Goal: Information Seeking & Learning: Learn about a topic

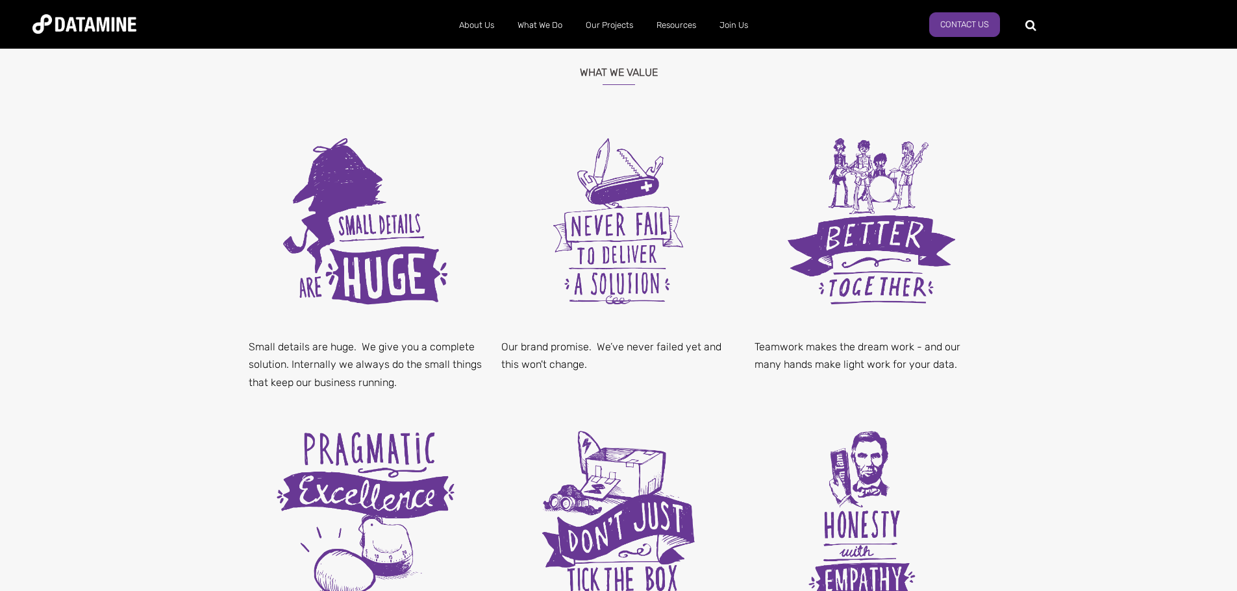
scroll to position [454, 0]
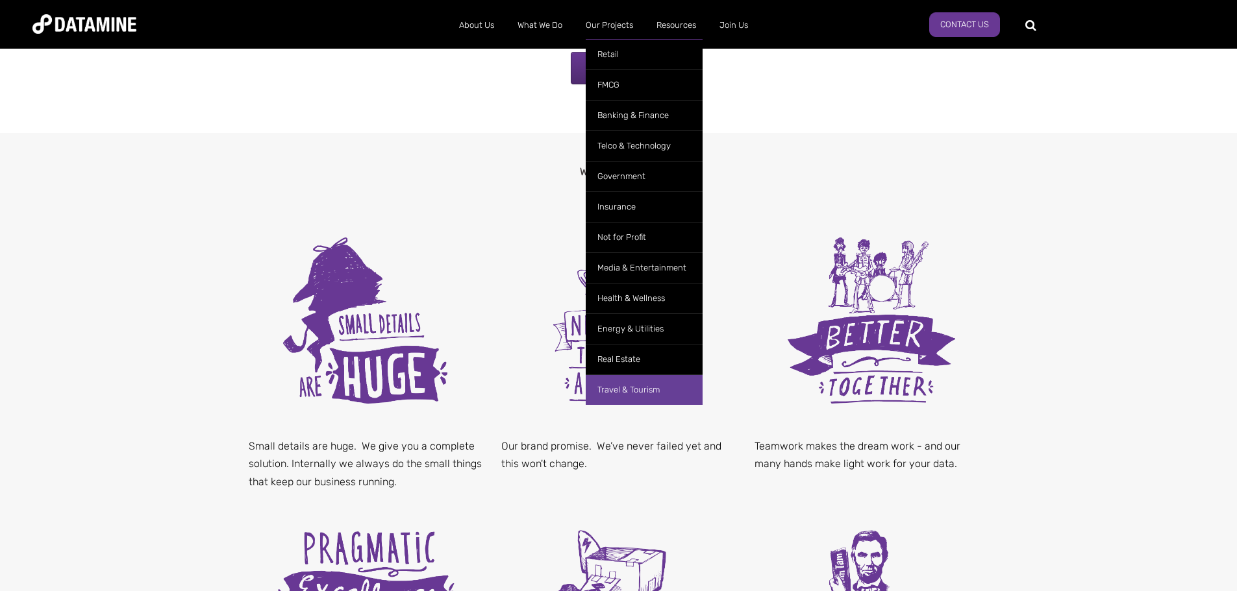
click at [651, 388] on link "Travel & Tourism" at bounding box center [644, 390] width 117 height 31
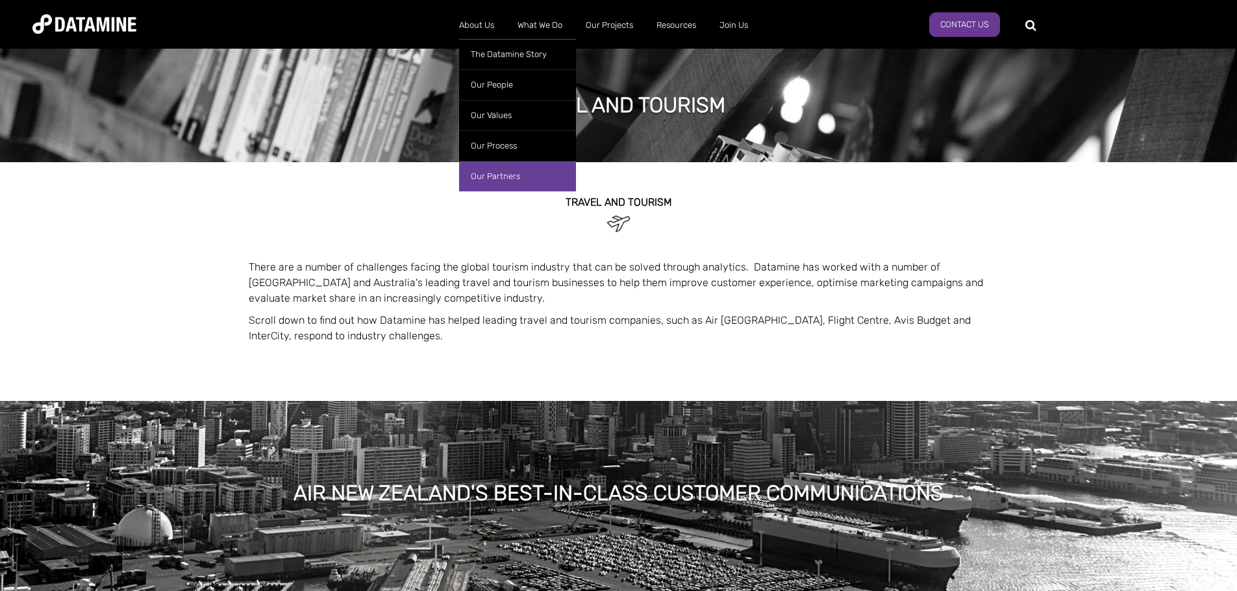
click at [489, 171] on link "Our Partners" at bounding box center [517, 176] width 117 height 31
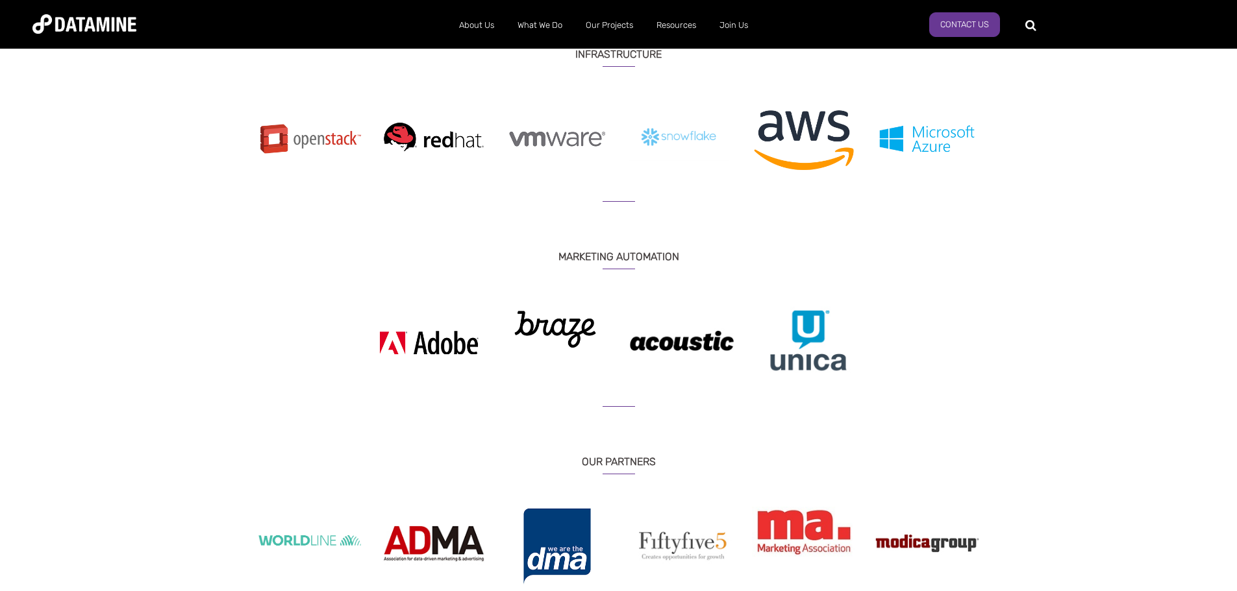
scroll to position [868, 0]
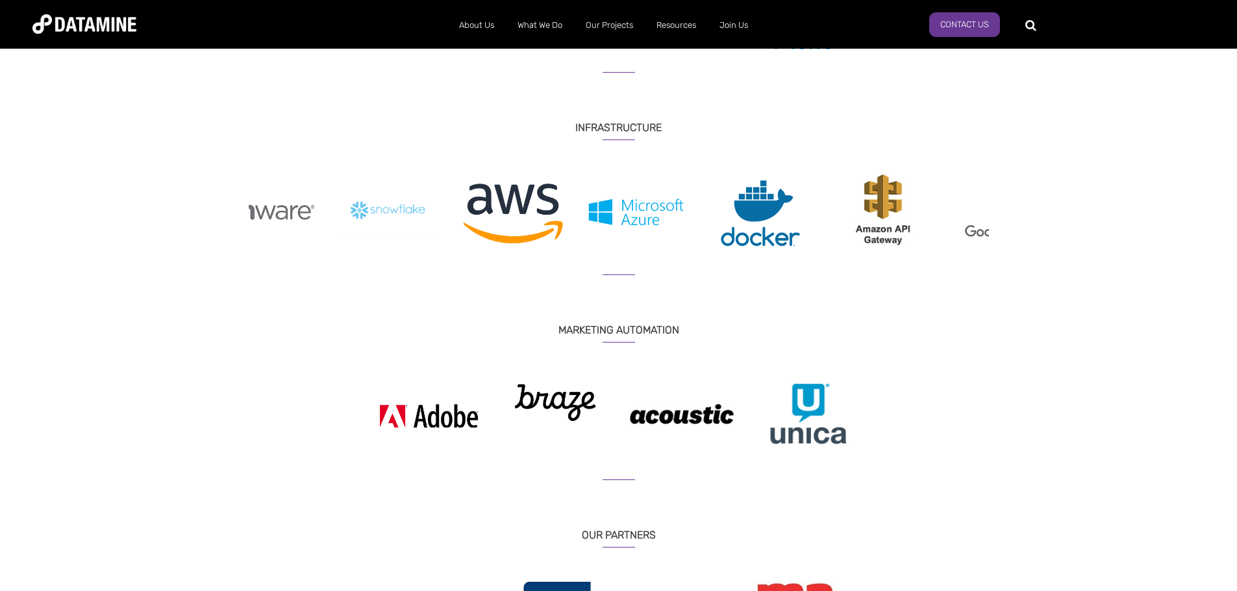
drag, startPoint x: 708, startPoint y: 220, endPoint x: 362, endPoint y: 223, distance: 346.7
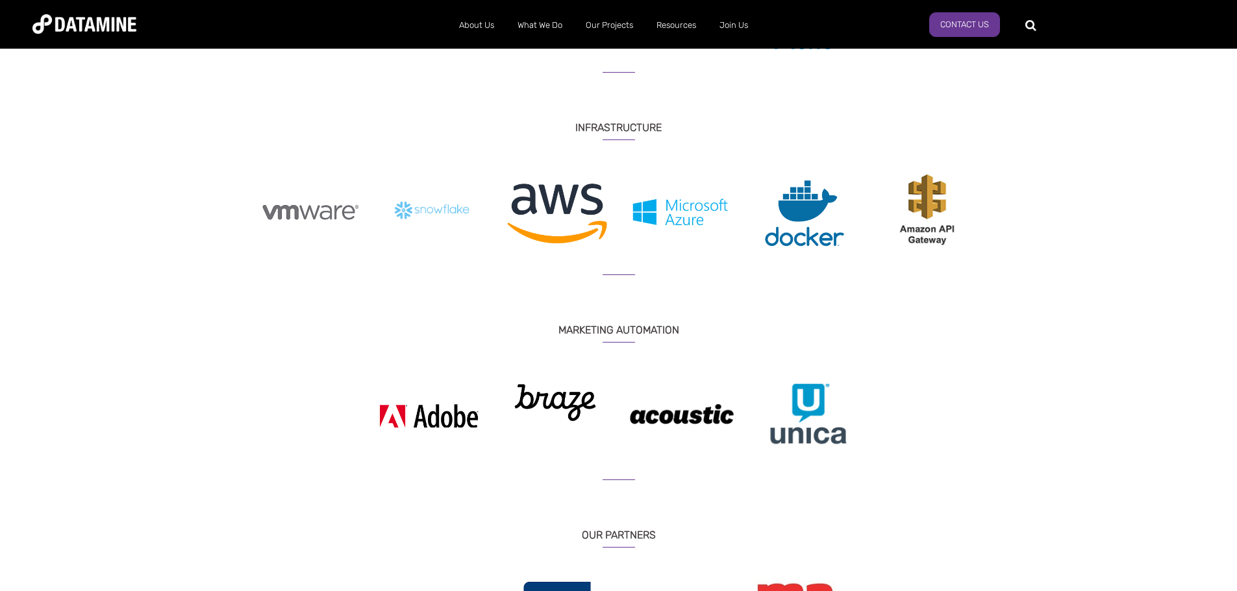
drag, startPoint x: 759, startPoint y: 207, endPoint x: 436, endPoint y: 203, distance: 322.7
click at [752, 210] on img at bounding box center [804, 213] width 104 height 80
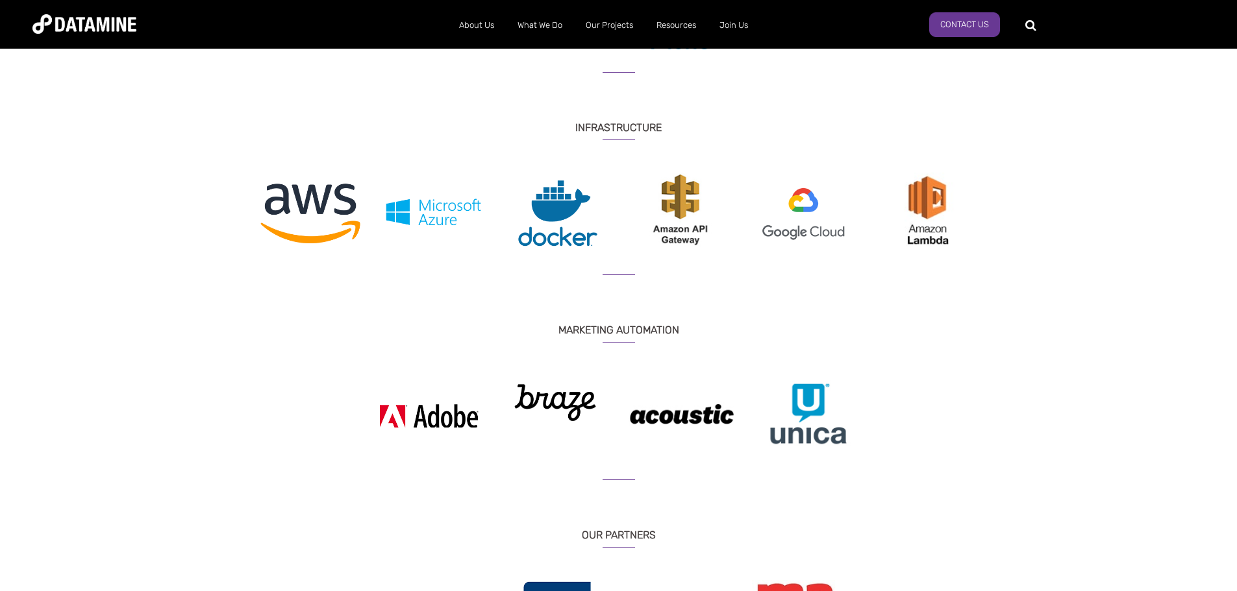
drag, startPoint x: 714, startPoint y: 197, endPoint x: 43, endPoint y: 207, distance: 671.4
click at [0, 212] on div "ANALYTICS & ANALYSIS Previous" at bounding box center [618, 196] width 1237 height 1449
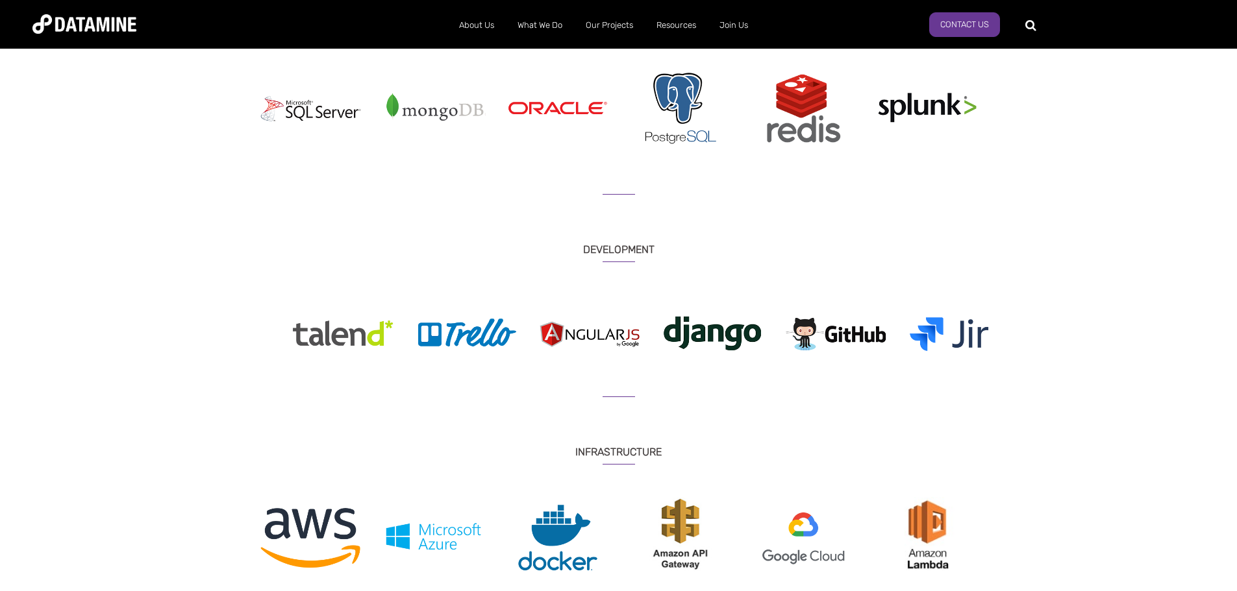
drag, startPoint x: 748, startPoint y: 345, endPoint x: 268, endPoint y: 370, distance: 480.5
click at [288, 370] on div at bounding box center [343, 335] width 110 height 80
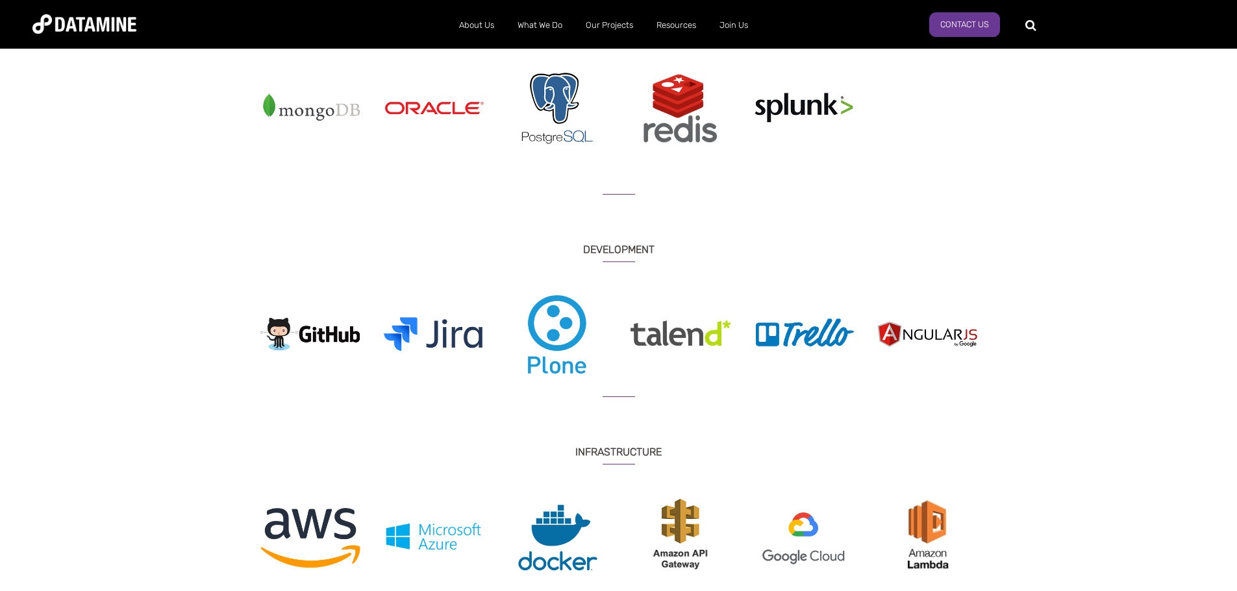
drag, startPoint x: 499, startPoint y: 345, endPoint x: 994, endPoint y: 341, distance: 495.4
click at [984, 341] on div at bounding box center [434, 335] width 2344 height 80
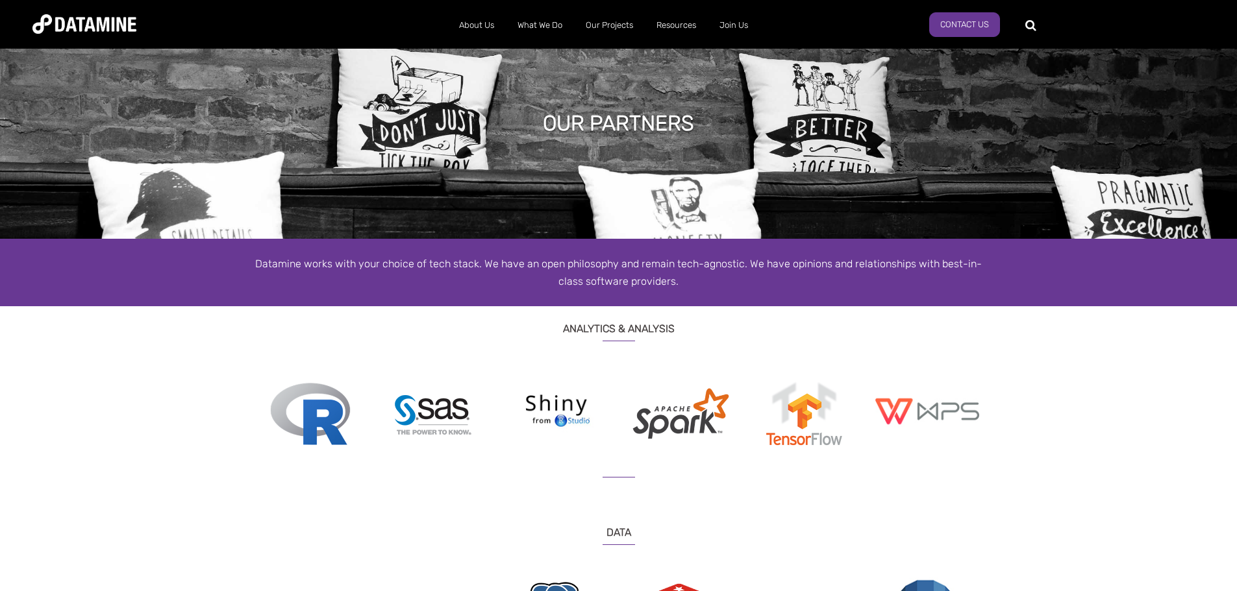
scroll to position [24, 0]
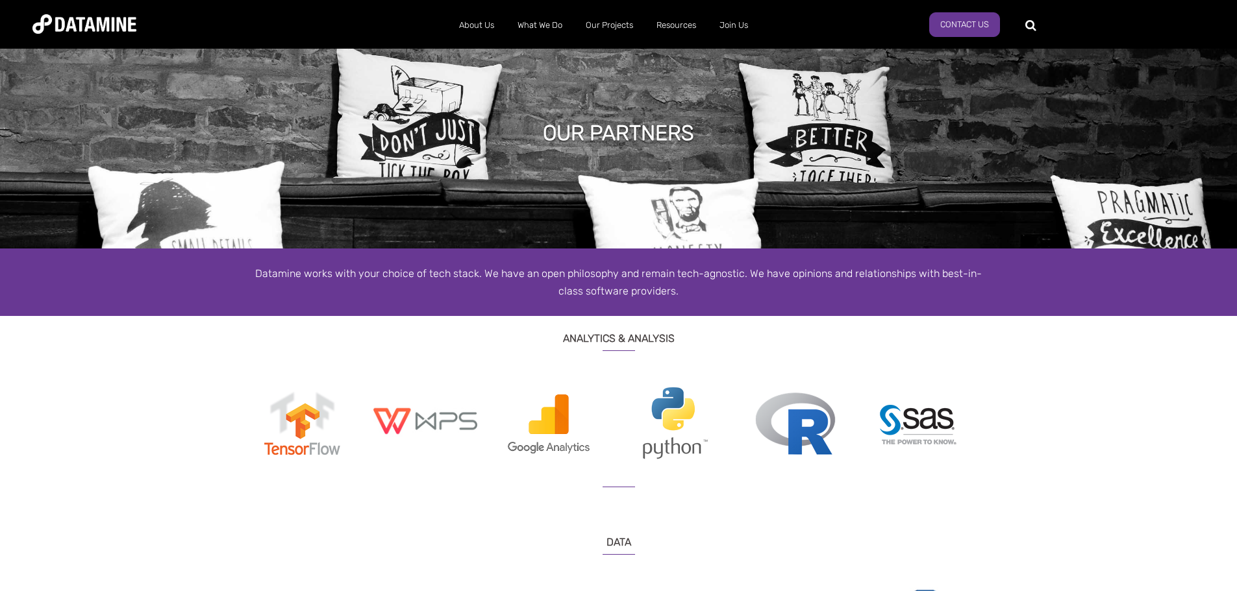
drag, startPoint x: 435, startPoint y: 423, endPoint x: 326, endPoint y: 421, distance: 109.1
click at [326, 421] on img at bounding box center [302, 424] width 104 height 80
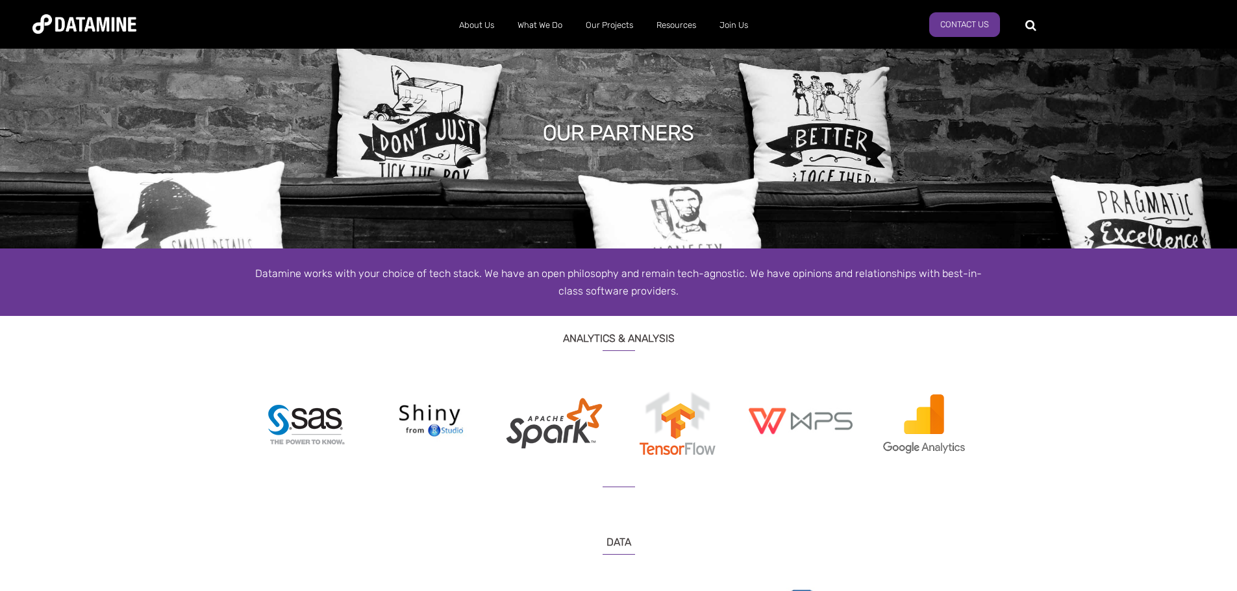
drag, startPoint x: 909, startPoint y: 437, endPoint x: 503, endPoint y: 443, distance: 406.5
click at [872, 444] on img at bounding box center [924, 423] width 104 height 79
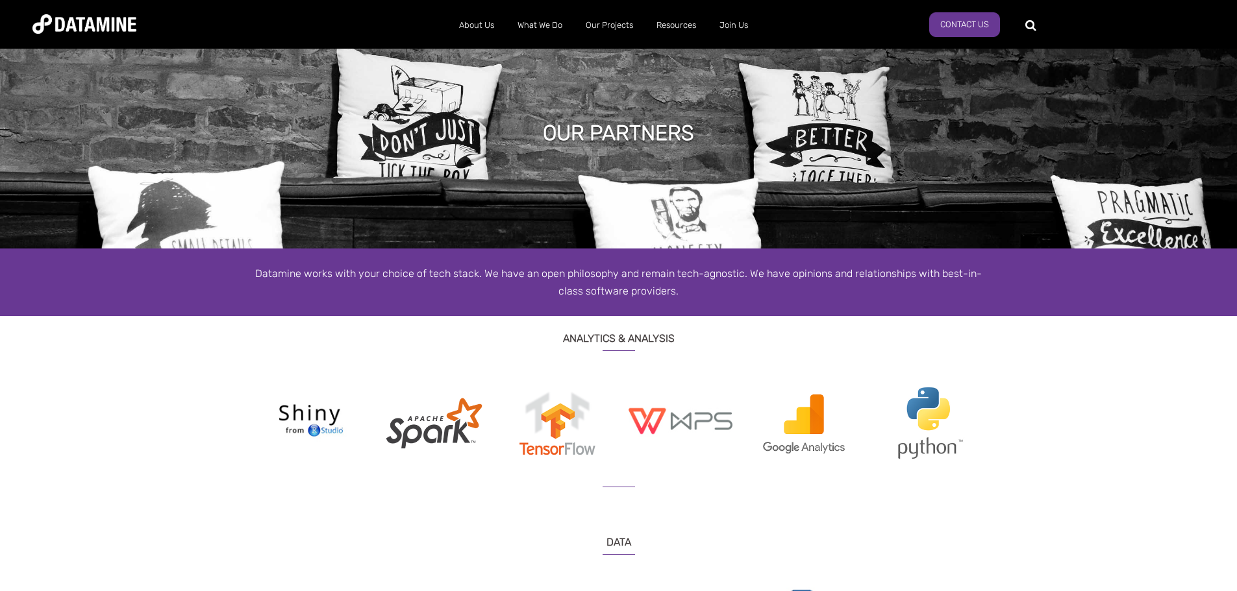
drag, startPoint x: 767, startPoint y: 426, endPoint x: 139, endPoint y: 427, distance: 627.9
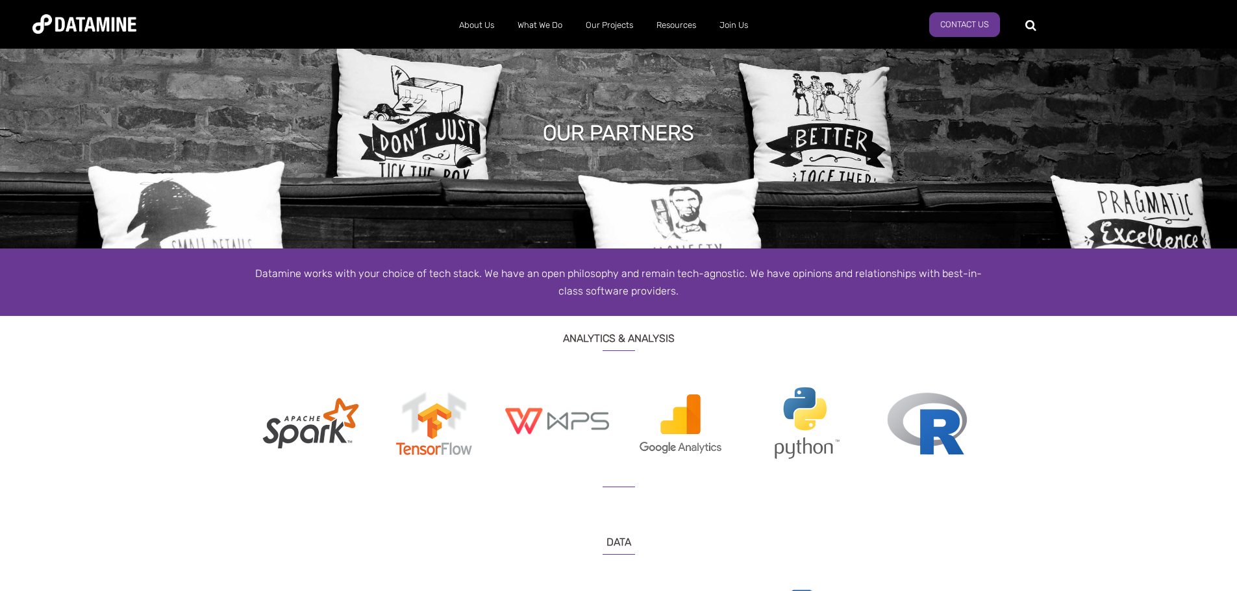
drag, startPoint x: 166, startPoint y: 423, endPoint x: 883, endPoint y: 419, distance: 716.8
drag, startPoint x: 882, startPoint y: 437, endPoint x: 929, endPoint y: 442, distance: 47.0
click at [609, 436] on img at bounding box center [557, 421] width 104 height 75
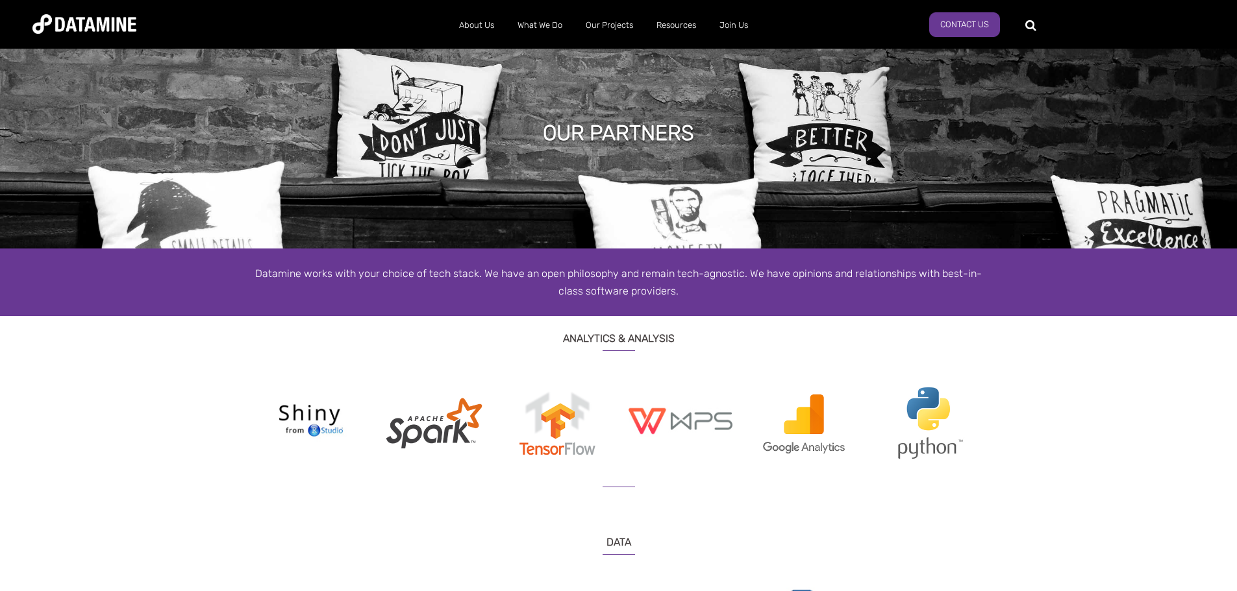
drag, startPoint x: 617, startPoint y: 486, endPoint x: 717, endPoint y: 486, distance: 100.0
click at [718, 488] on h3 at bounding box center [619, 476] width 740 height 23
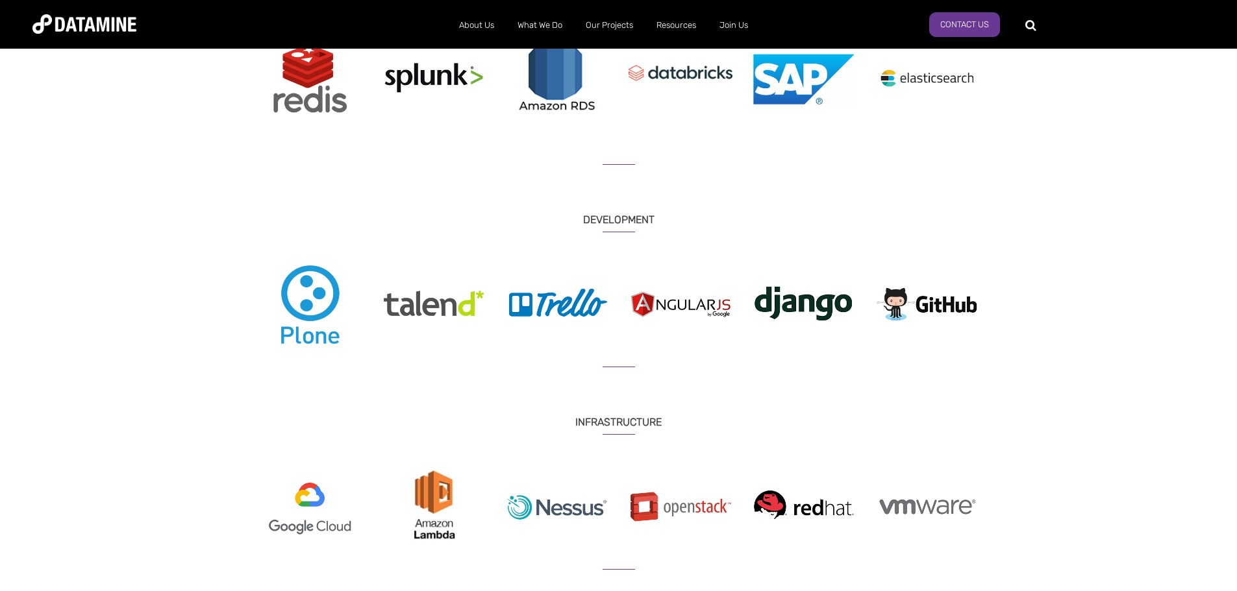
scroll to position [584, 0]
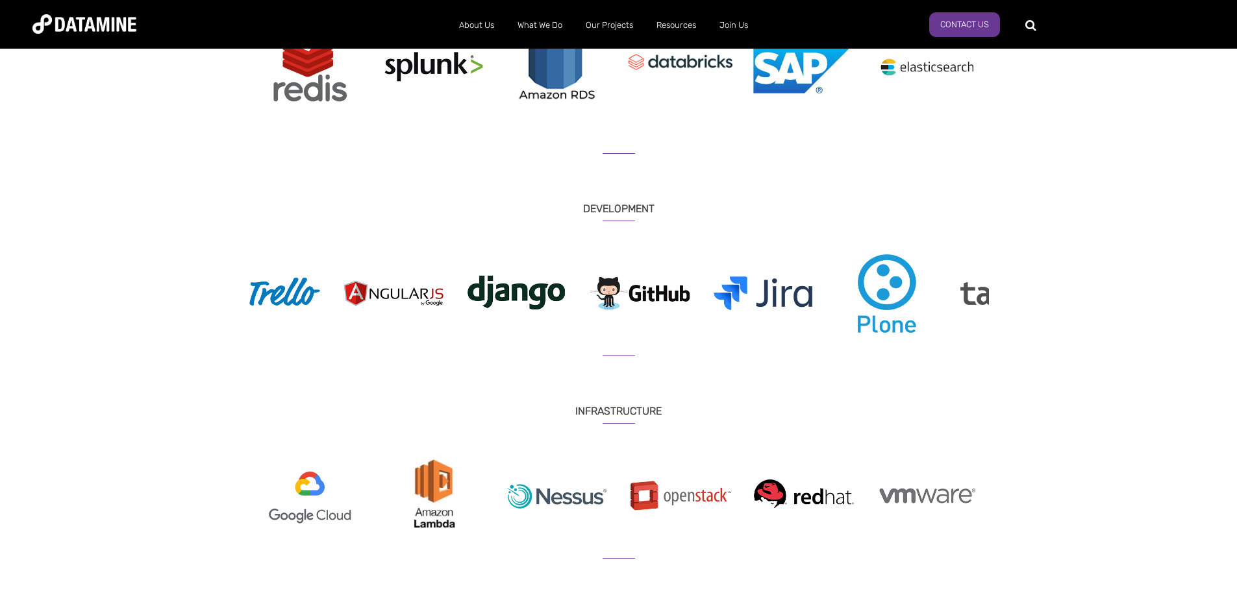
drag, startPoint x: 601, startPoint y: 303, endPoint x: 383, endPoint y: 290, distance: 218.5
click at [383, 290] on img at bounding box center [394, 294] width 104 height 80
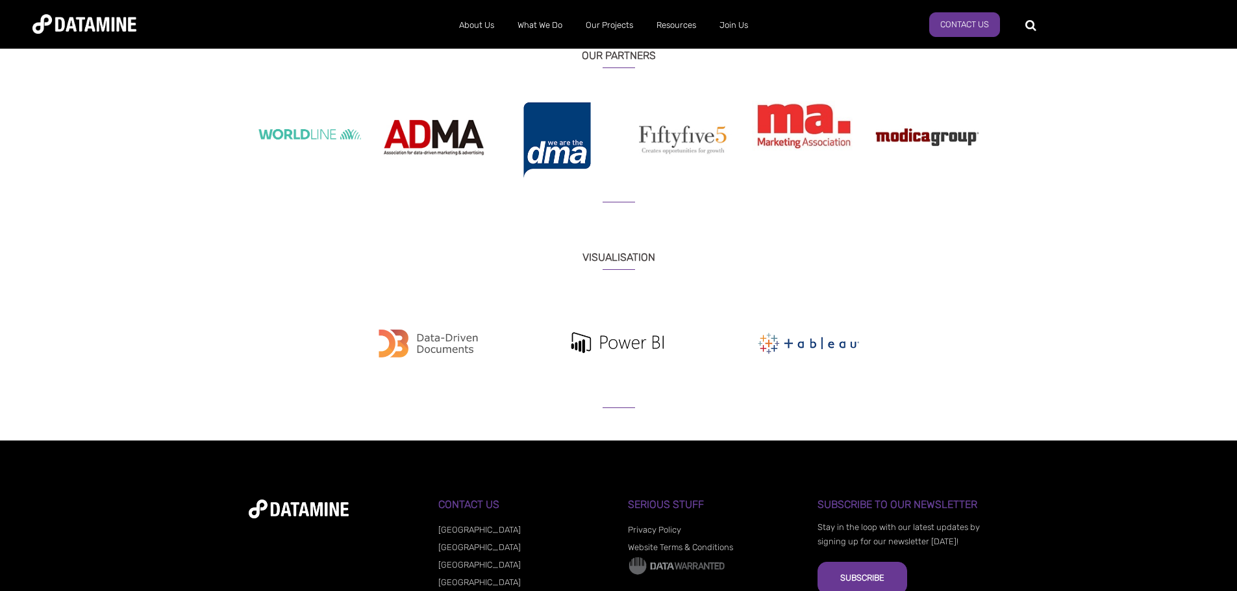
scroll to position [1472, 0]
